Goal: Entertainment & Leisure: Consume media (video, audio)

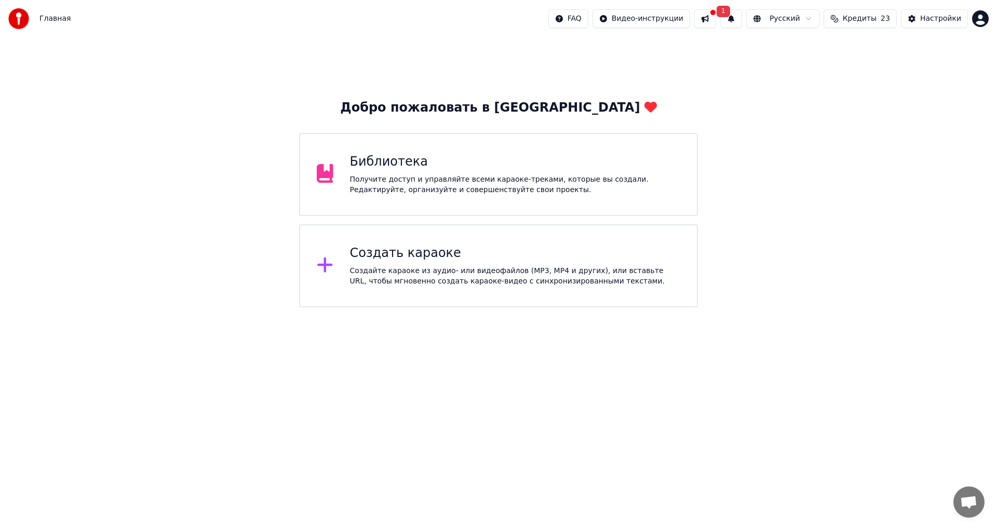
click at [440, 158] on div "Библиотека" at bounding box center [515, 162] width 331 height 17
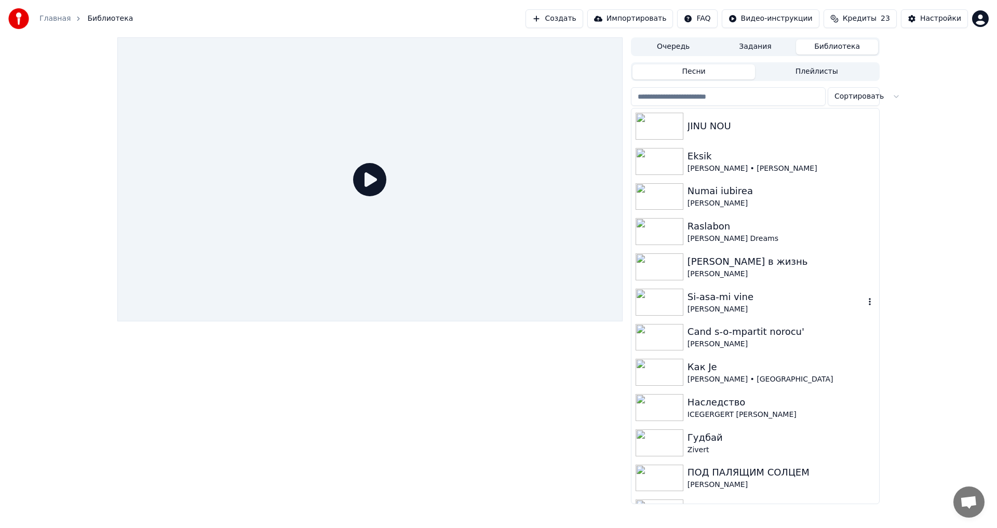
click at [720, 296] on div "Si-asa-mi vine" at bounding box center [775, 297] width 177 height 15
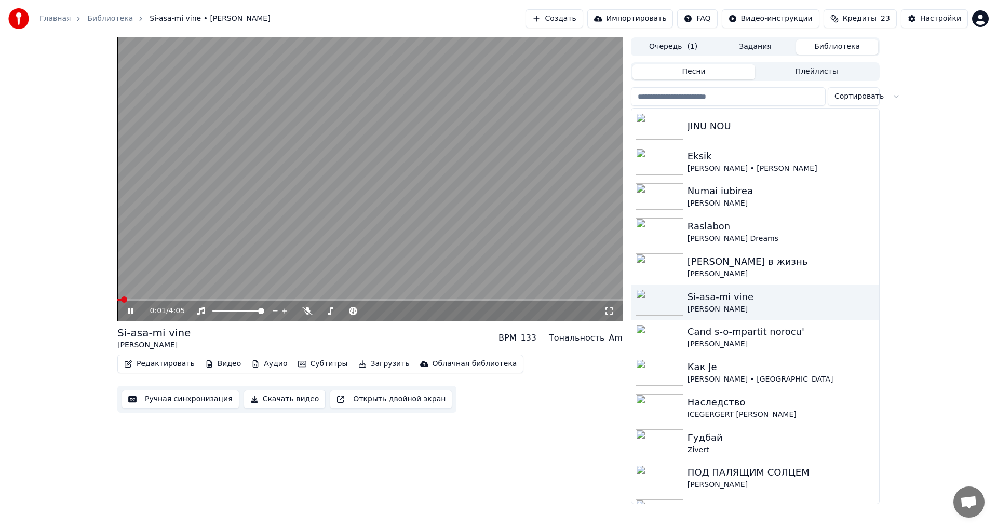
click at [131, 313] on icon at bounding box center [138, 311] width 24 height 8
drag, startPoint x: 189, startPoint y: 331, endPoint x: 128, endPoint y: 331, distance: 60.7
click at [128, 331] on div "Si-asa-mi vine [PERSON_NAME] BPM 133 Тональность Am" at bounding box center [369, 337] width 505 height 25
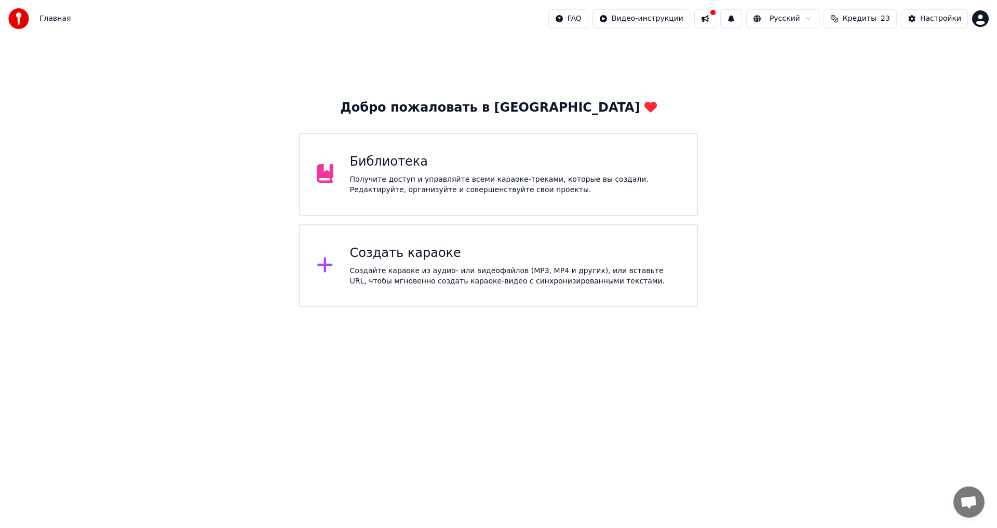
click at [428, 165] on div "Библиотека" at bounding box center [515, 162] width 331 height 17
